Goal: Transaction & Acquisition: Subscribe to service/newsletter

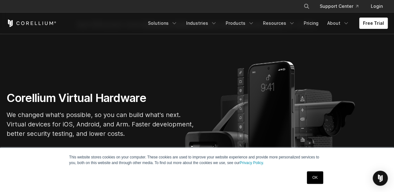
scroll to position [31, 0]
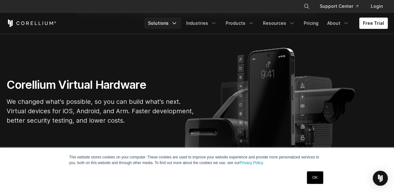
click at [175, 22] on link "Solutions" at bounding box center [162, 23] width 37 height 11
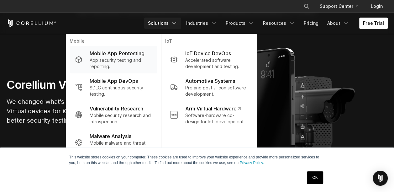
click at [131, 57] on p "App security testing and reporting." at bounding box center [121, 63] width 62 height 13
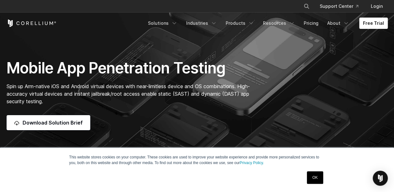
scroll to position [31, 0]
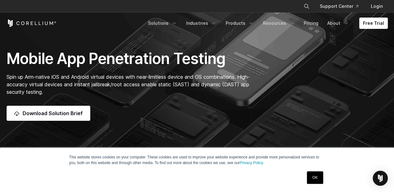
drag, startPoint x: 372, startPoint y: 25, endPoint x: 299, endPoint y: 58, distance: 79.8
click at [372, 25] on link "Free Trial" at bounding box center [373, 23] width 29 height 11
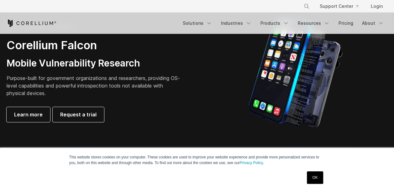
scroll to position [470, 0]
